Goal: Transaction & Acquisition: Purchase product/service

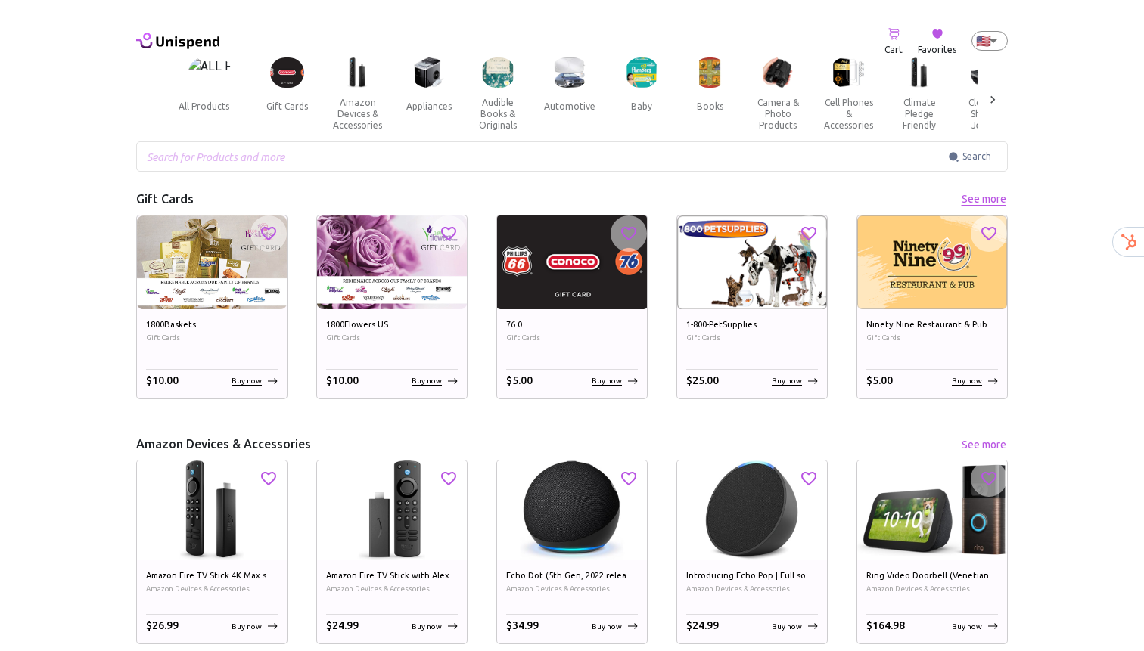
click at [290, 83] on img at bounding box center [287, 72] width 34 height 31
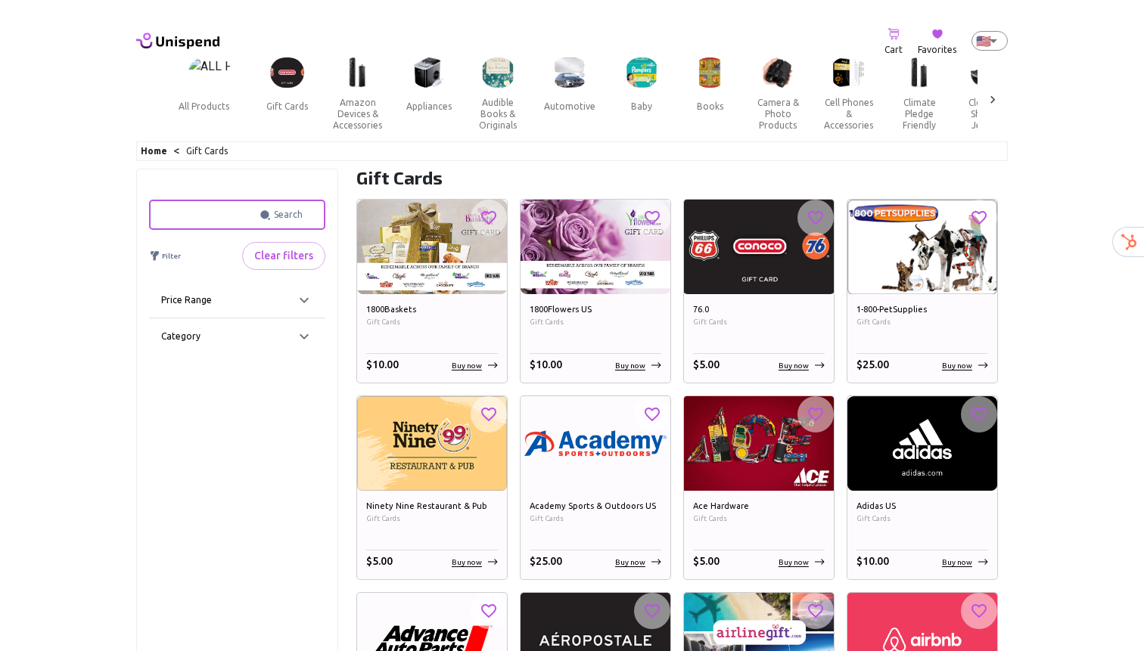
click at [225, 223] on input "text" at bounding box center [201, 215] width 104 height 30
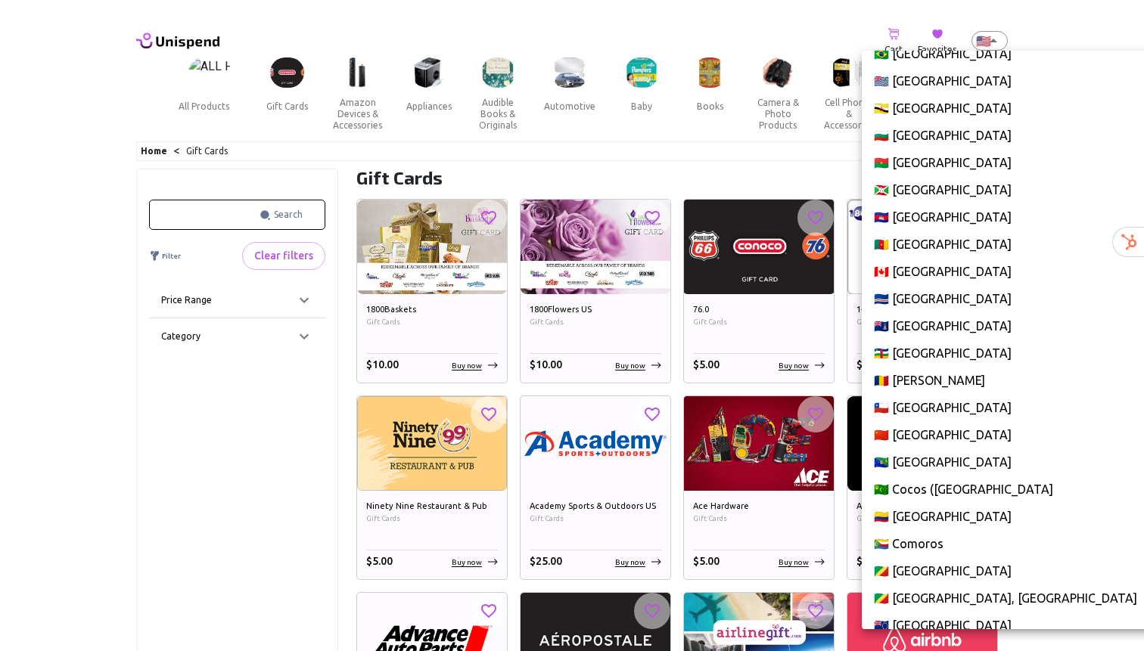
scroll to position [859, 0]
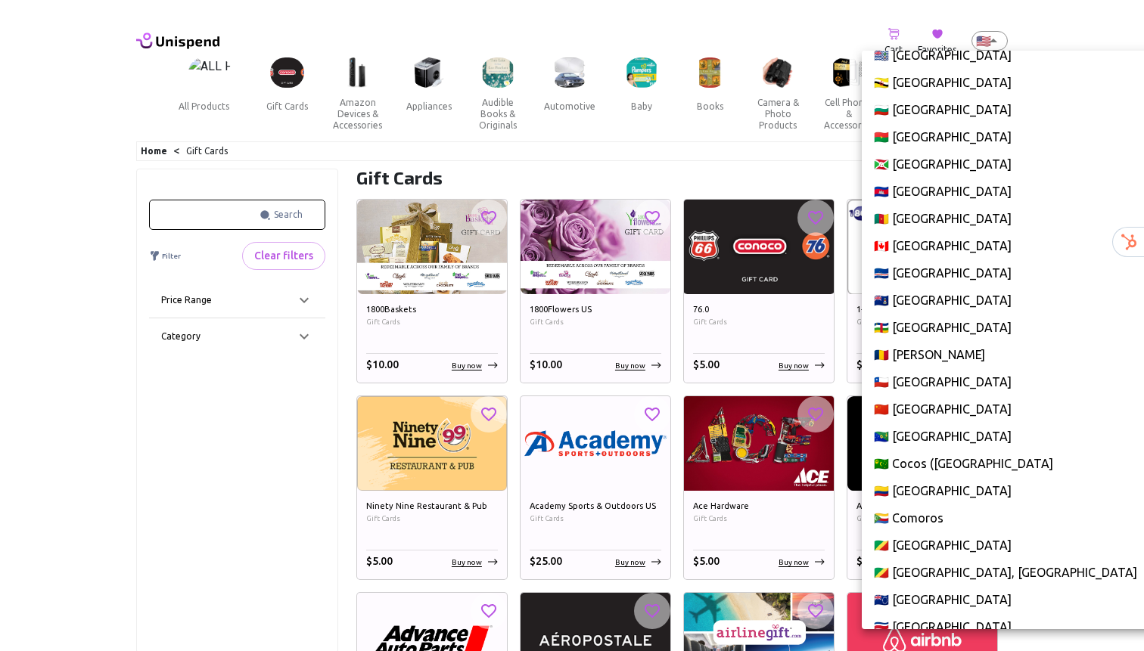
click at [915, 246] on li "🇨🇦 Canada" at bounding box center [1044, 245] width 365 height 27
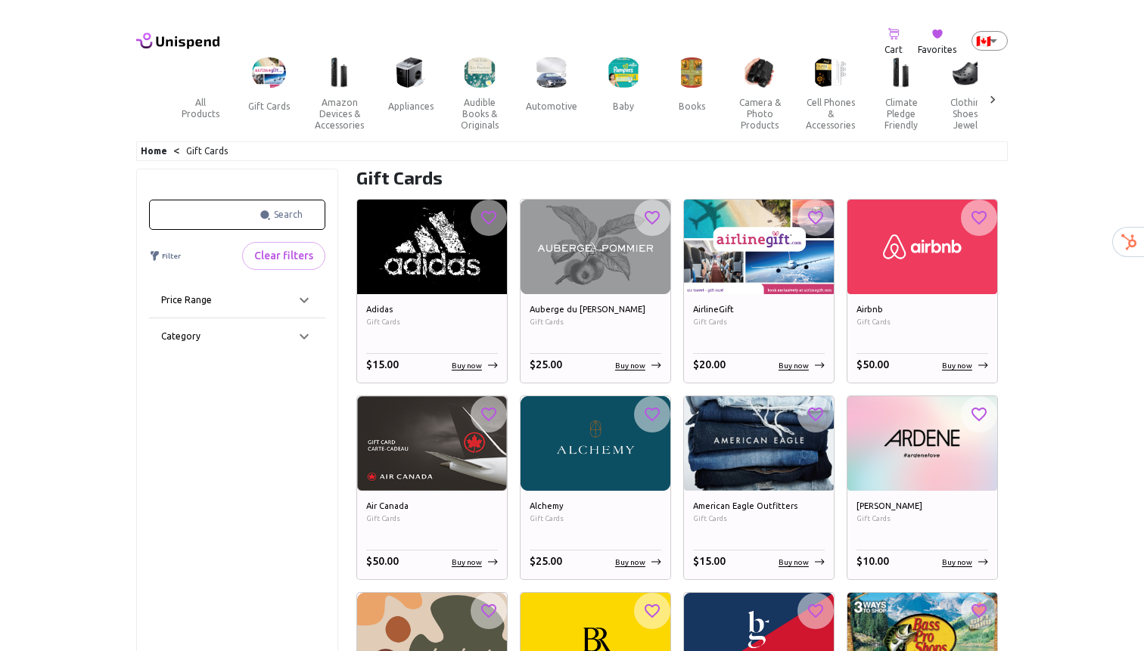
scroll to position [5294, 0]
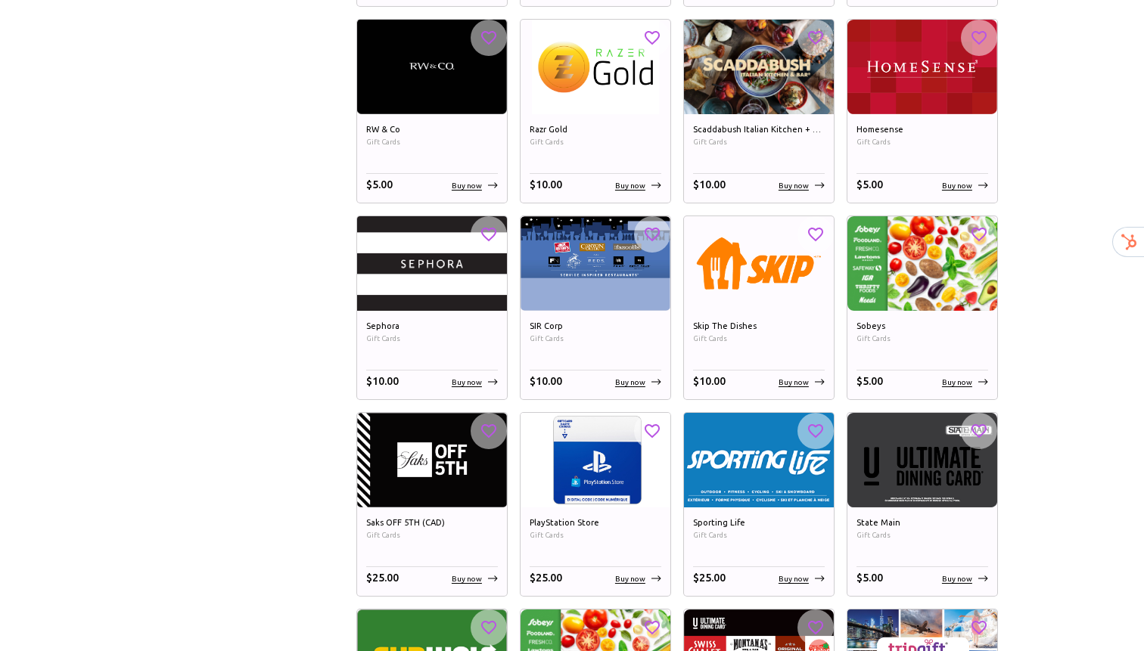
click at [959, 375] on div "$ 5.00 Buy now" at bounding box center [922, 382] width 132 height 17
click at [956, 379] on p "Buy now" at bounding box center [957, 382] width 30 height 11
click at [942, 379] on div "$ 5.00 Buy now" at bounding box center [922, 382] width 132 height 17
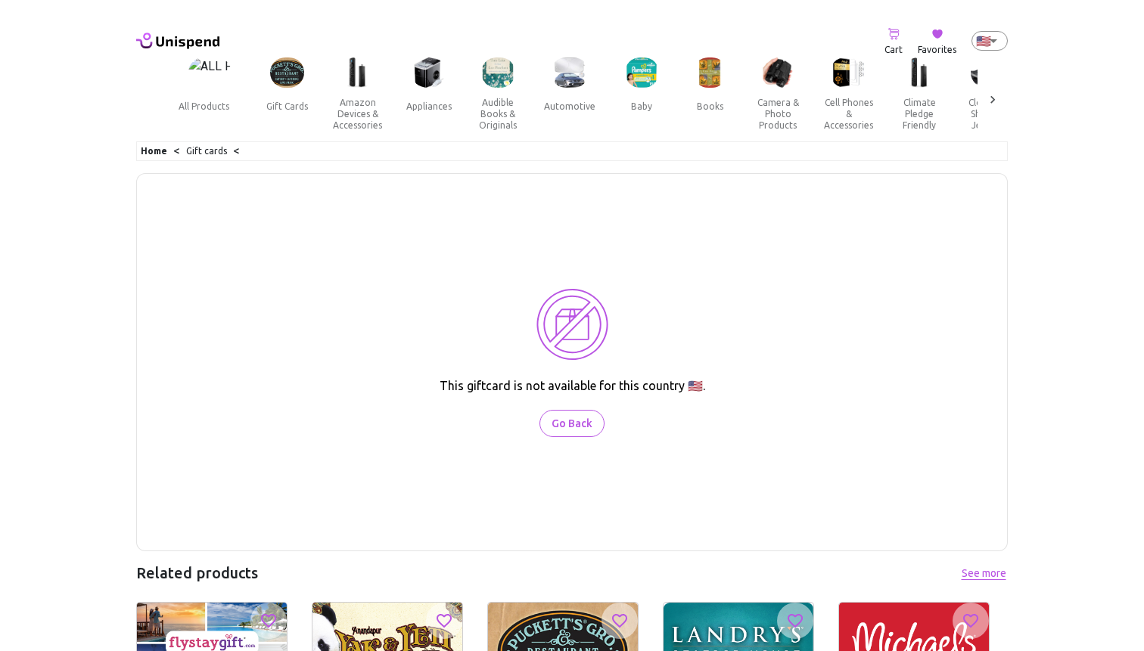
click at [990, 35] on body "0 Cart 0 Favorites 🇺🇸 US ​ all products gift cards amazon devices & accessories…" at bounding box center [572, 437] width 1144 height 875
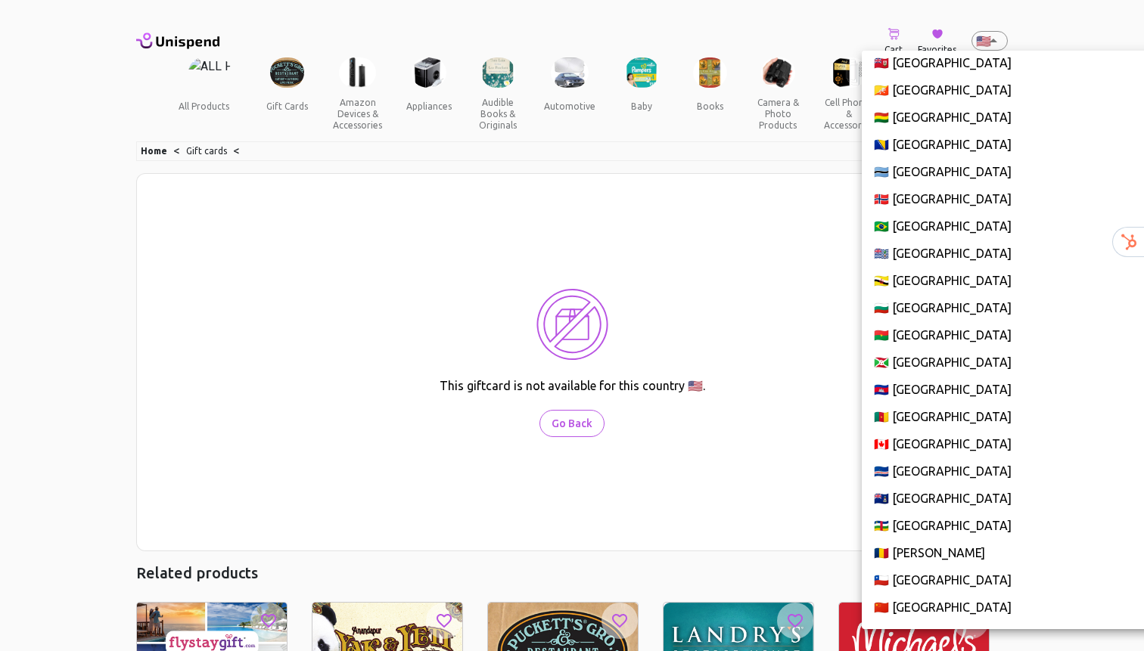
scroll to position [663, 0]
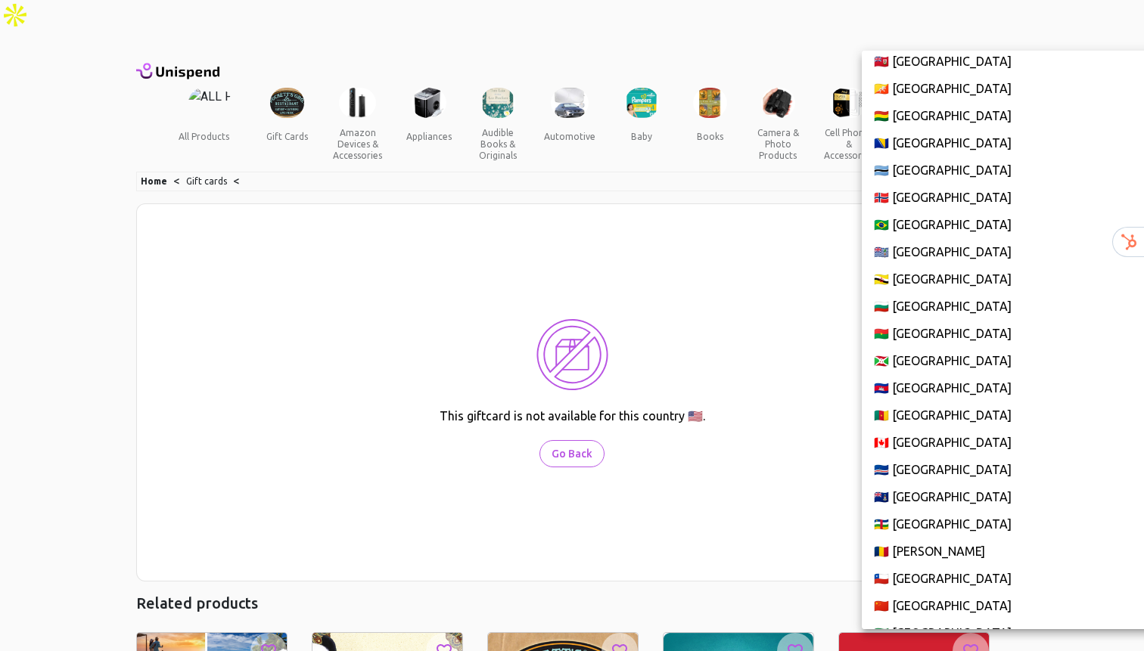
click at [912, 440] on li "🇨🇦 Canada" at bounding box center [1044, 442] width 365 height 27
